Goal: Find specific page/section: Find specific page/section

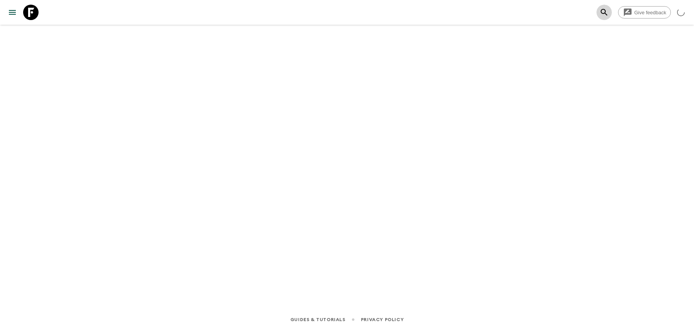
click at [607, 11] on icon "search adventures" at bounding box center [604, 12] width 9 height 9
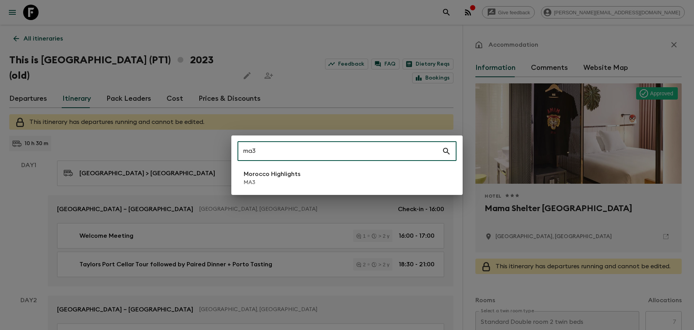
type input "ma3"
click at [288, 179] on p "MA3" at bounding box center [272, 183] width 57 height 8
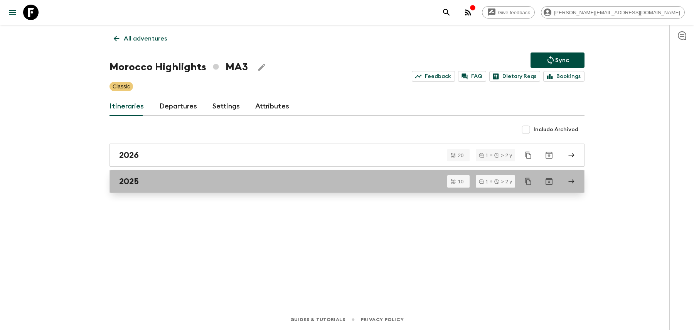
click at [130, 180] on h2 "2025" at bounding box center [129, 181] width 20 height 10
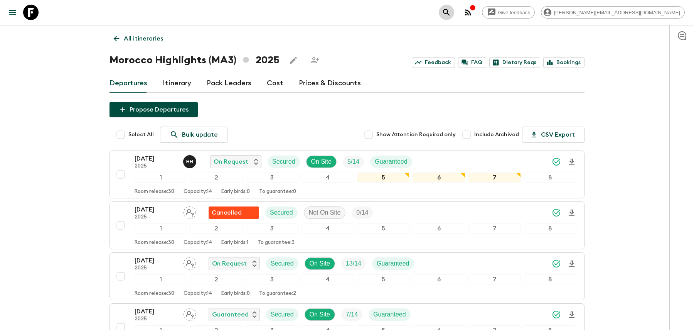
click at [451, 12] on icon "search adventures" at bounding box center [446, 12] width 9 height 9
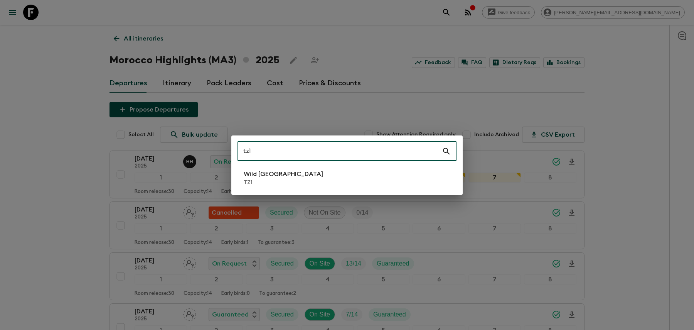
type input "tz1"
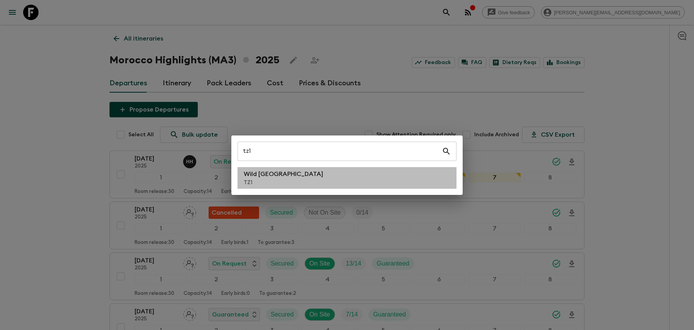
click at [260, 172] on p "Wild [GEOGRAPHIC_DATA]" at bounding box center [283, 173] width 79 height 9
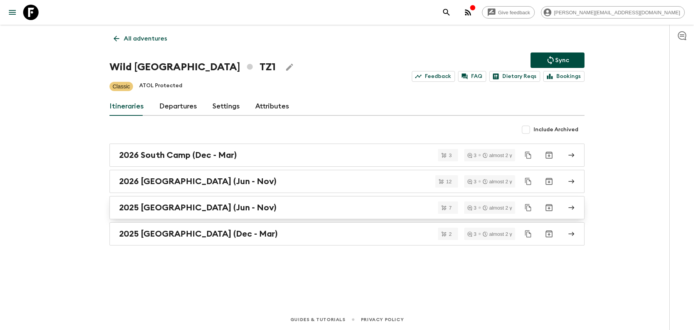
click at [259, 204] on div "2025 [GEOGRAPHIC_DATA] (Jun - Nov)" at bounding box center [339, 208] width 441 height 10
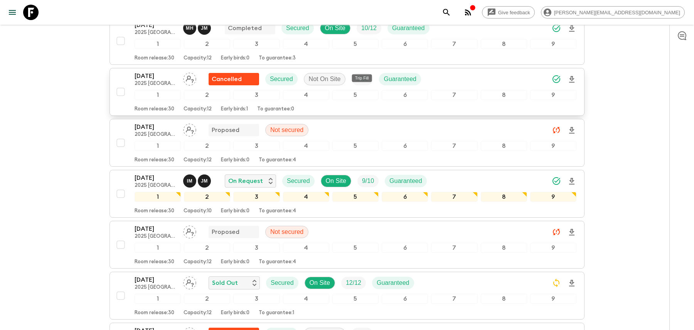
scroll to position [240, 0]
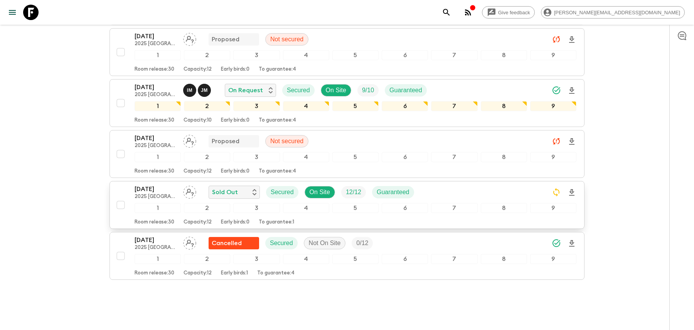
click at [433, 184] on div "[DATE] 2025 [GEOGRAPHIC_DATA] (Jun - Nov) Sold Out Secured On Site 12 / 12 Guar…" at bounding box center [356, 191] width 442 height 15
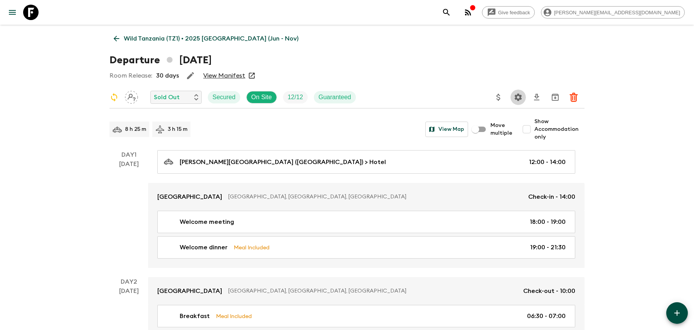
click at [519, 98] on icon "Settings" at bounding box center [518, 97] width 9 height 9
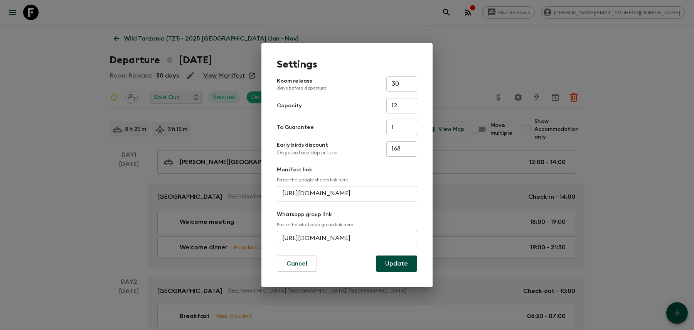
click at [361, 241] on input "[URL][DOMAIN_NAME]" at bounding box center [347, 238] width 140 height 15
